Goal: Obtain resource: Obtain resource

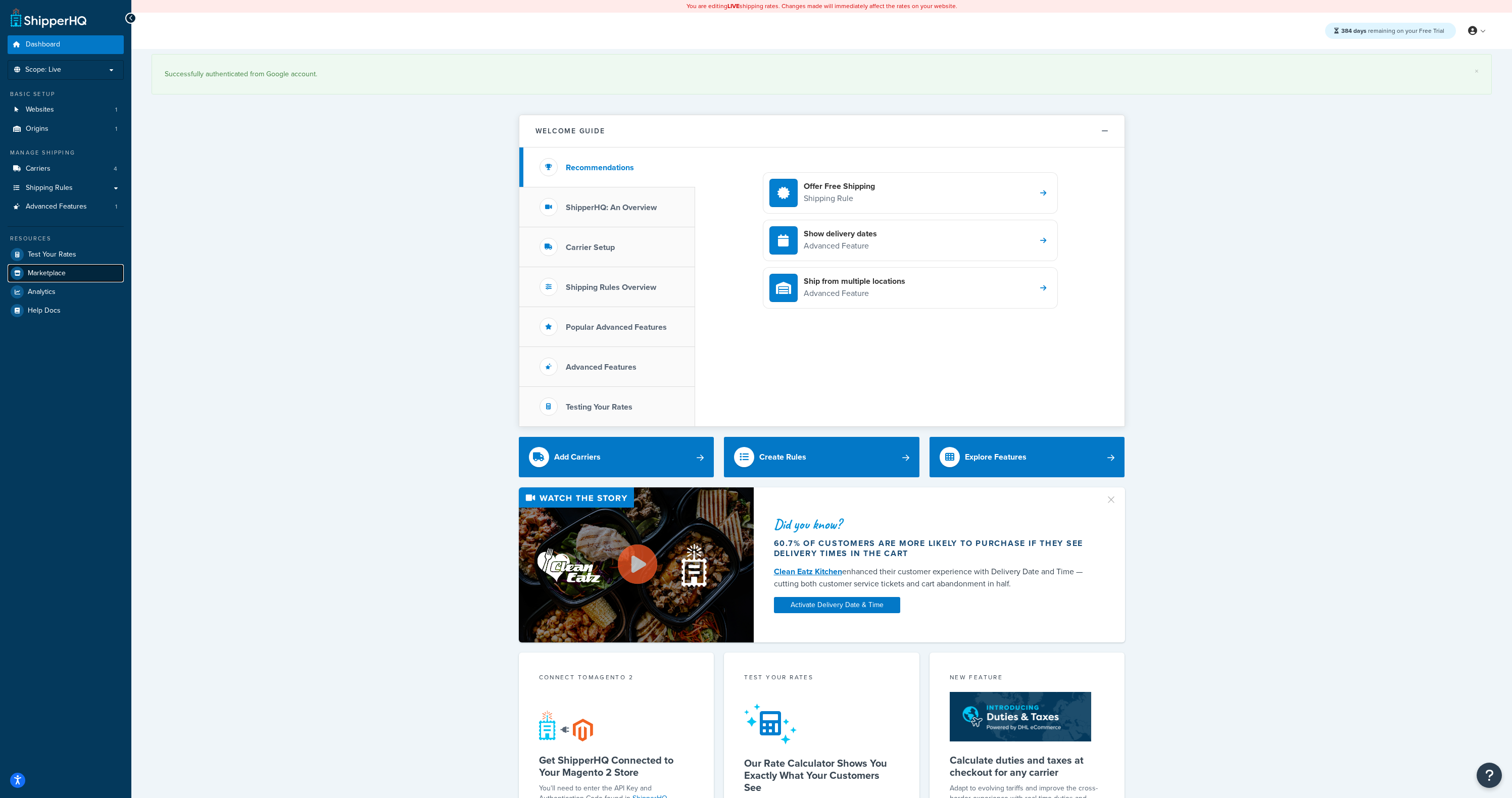
click at [47, 271] on span "Marketplace" at bounding box center [46, 273] width 38 height 9
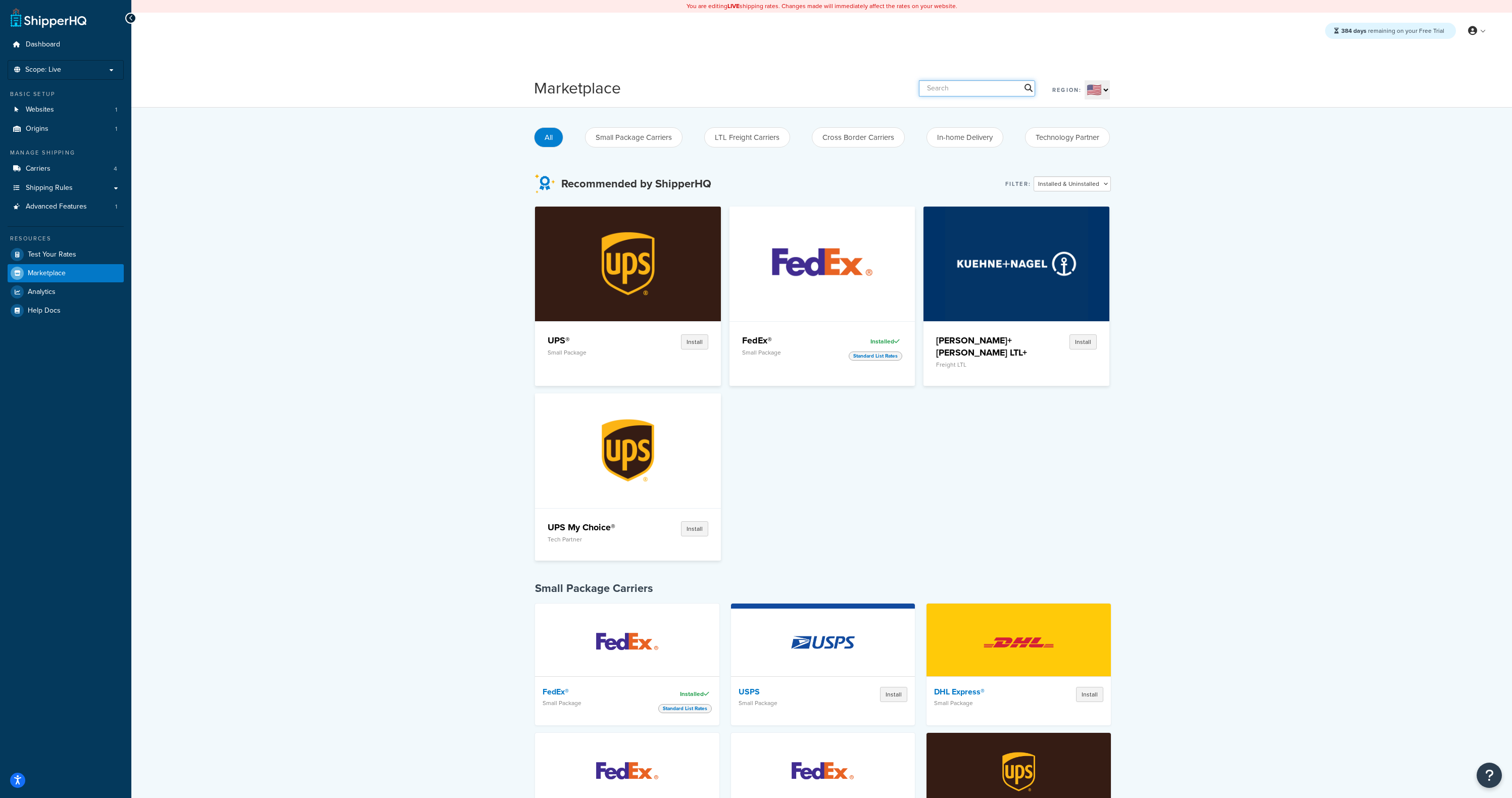
click at [965, 88] on input "text" at bounding box center [977, 88] width 116 height 16
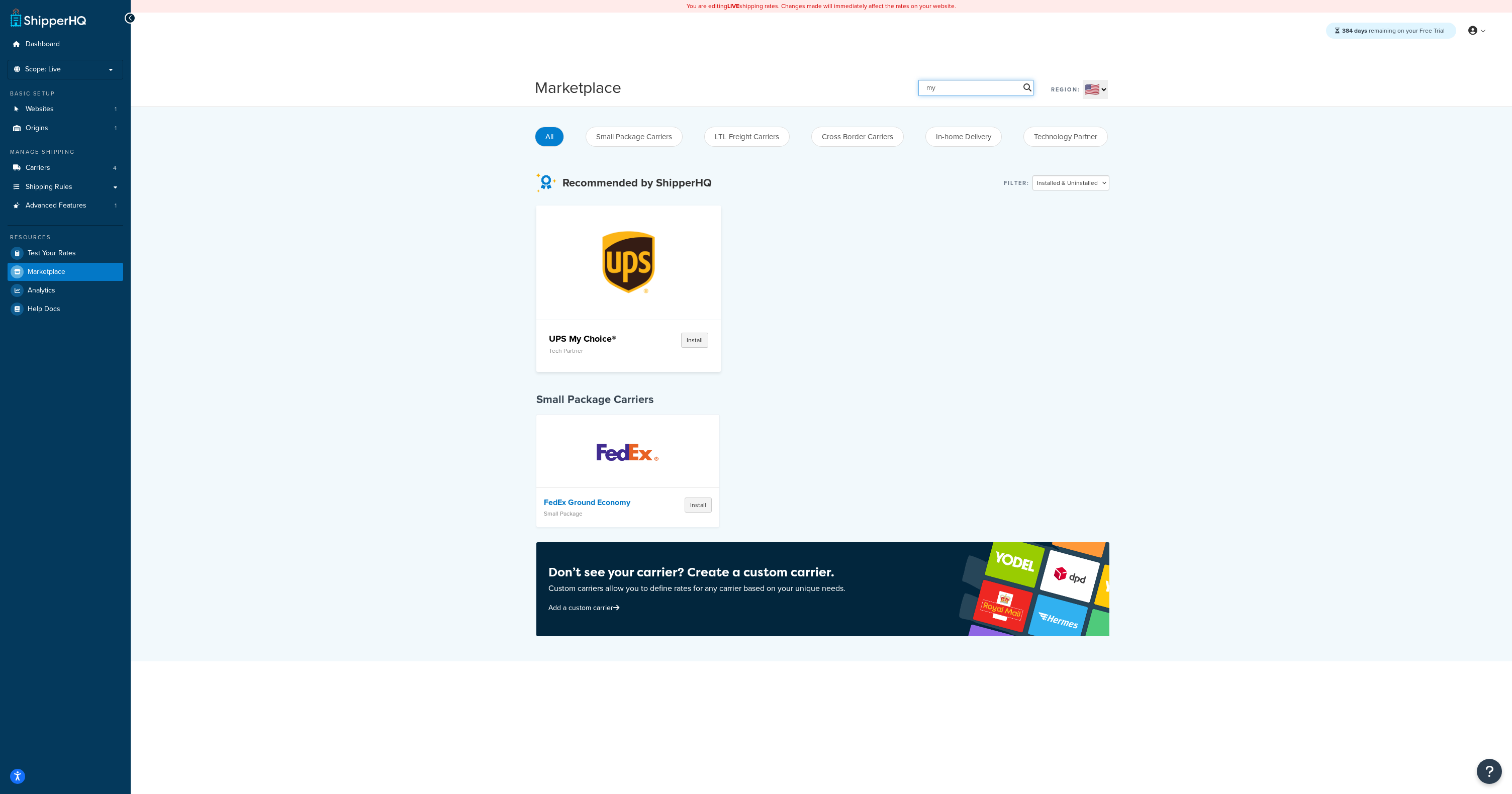
type input "my"
click at [638, 240] on img at bounding box center [628, 262] width 142 height 114
